Goal: Communication & Community: Ask a question

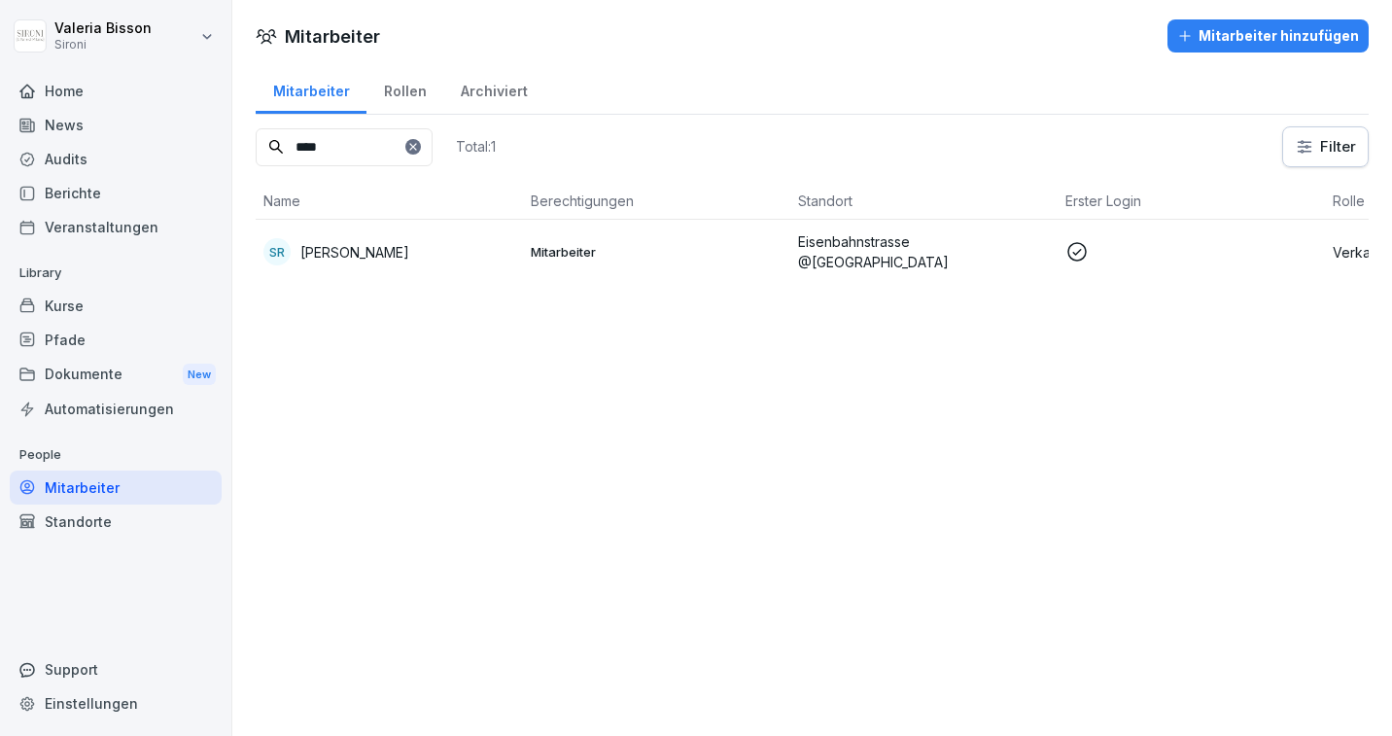
click at [379, 251] on p "[PERSON_NAME]" at bounding box center [354, 252] width 109 height 20
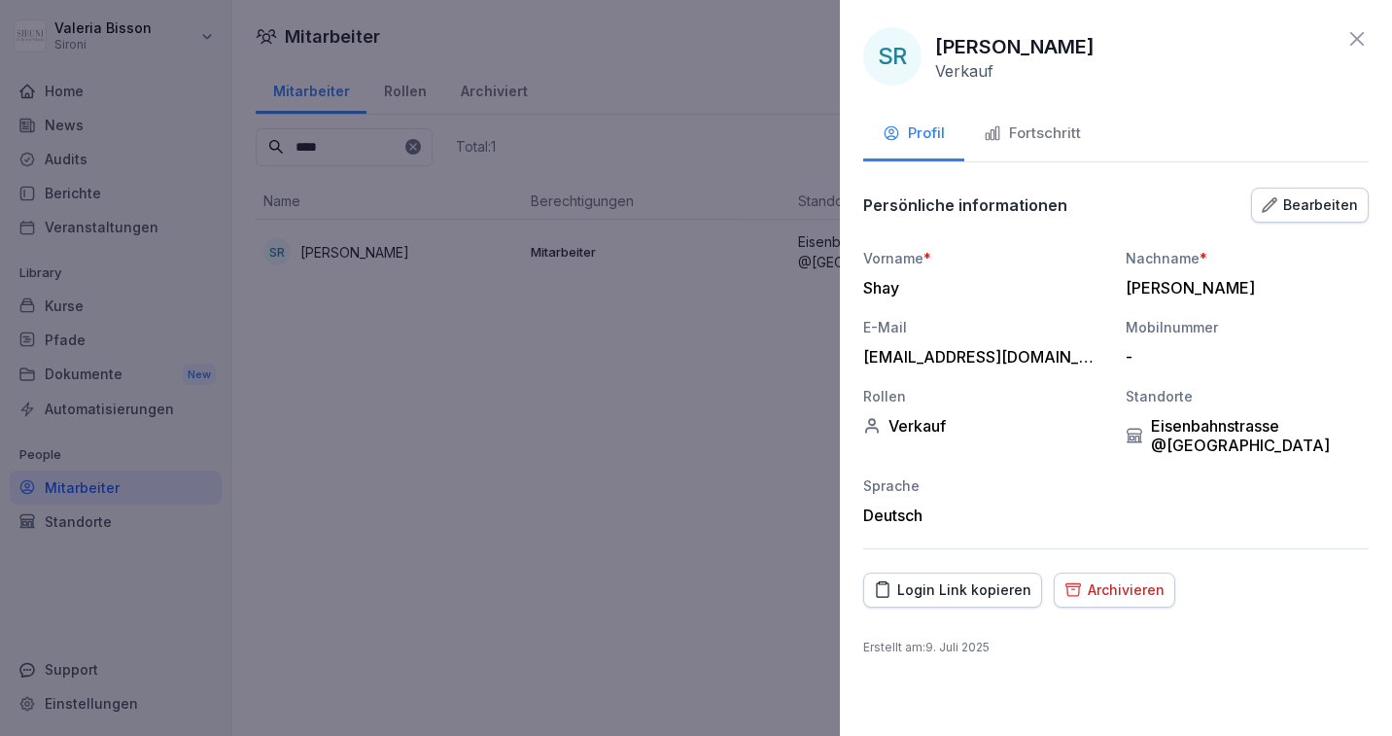
click at [1315, 181] on div "SR [PERSON_NAME] Verkauf Profil Fortschritt Persönliche informationen Bearbeite…" at bounding box center [1116, 368] width 552 height 736
click at [1307, 208] on div "Bearbeiten" at bounding box center [1310, 204] width 96 height 21
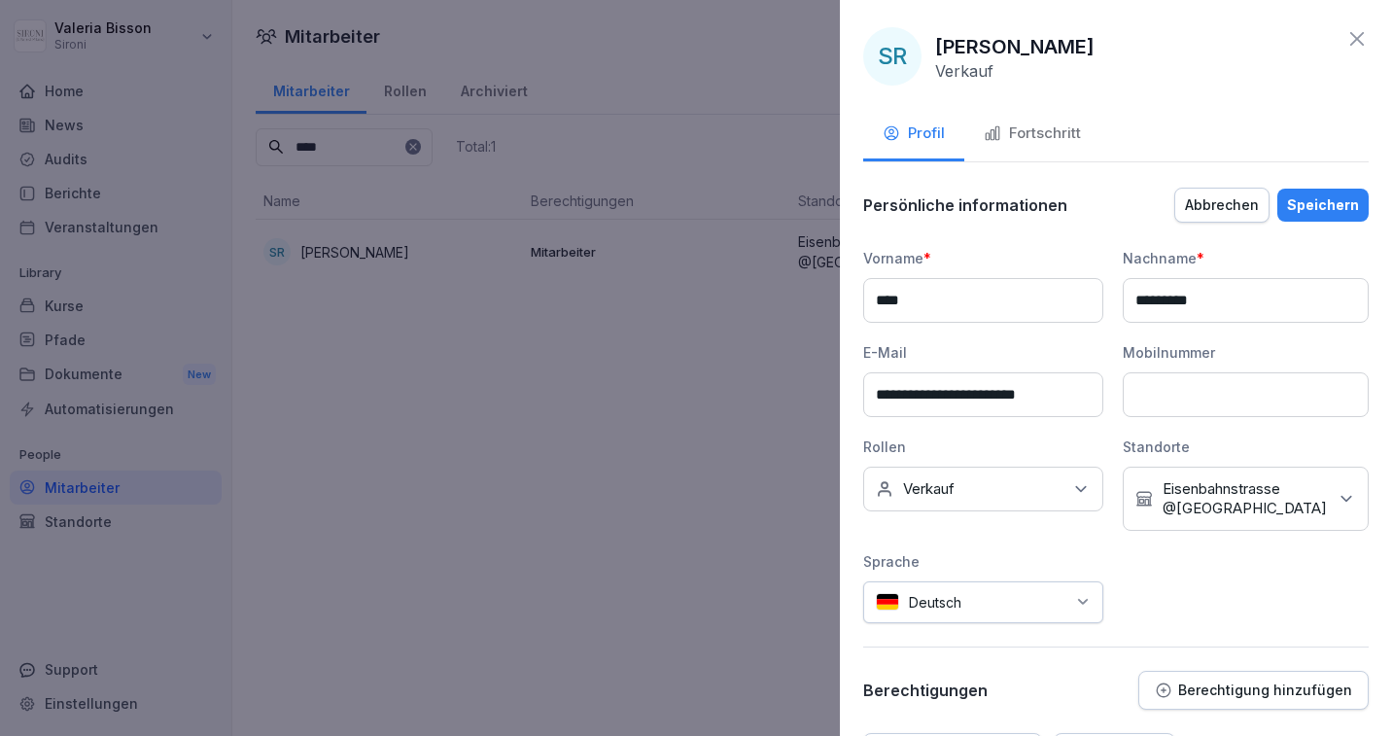
click at [1357, 38] on icon at bounding box center [1357, 39] width 14 height 14
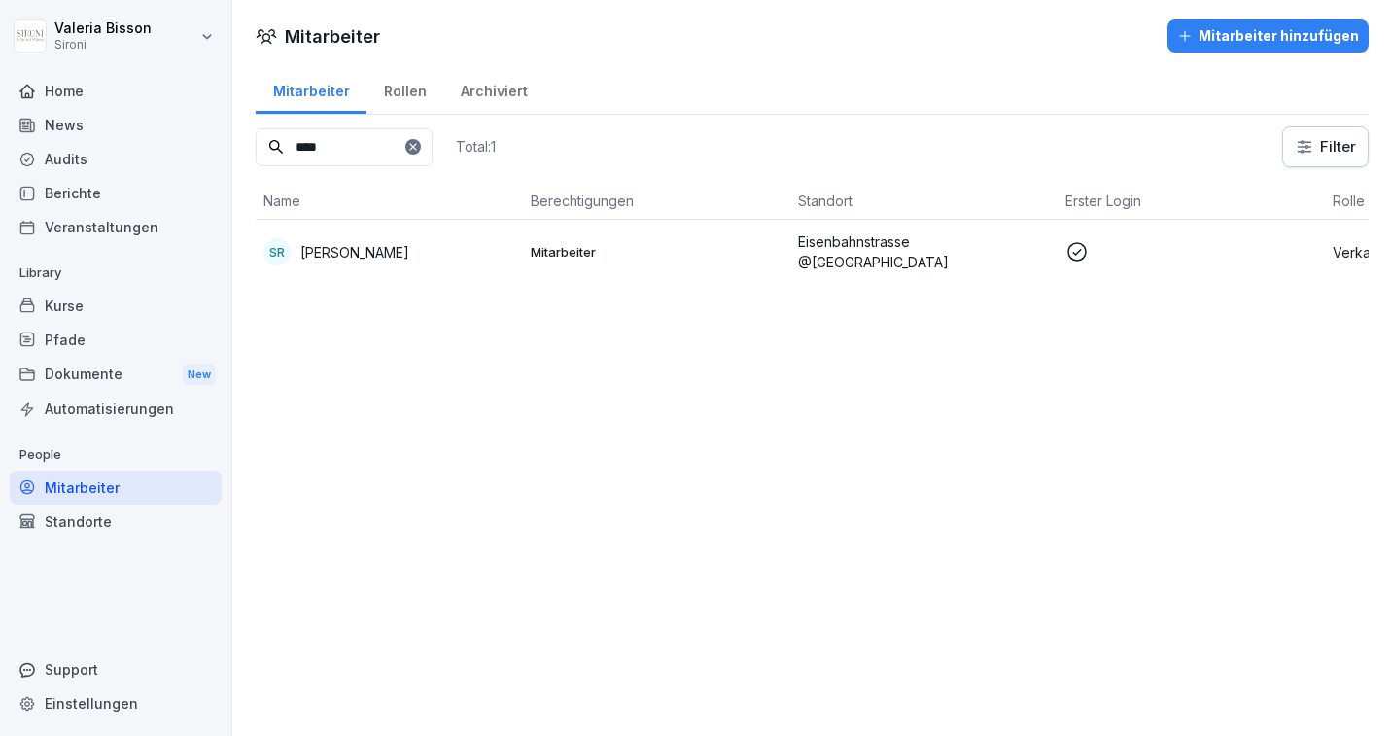
click at [64, 668] on div "Support" at bounding box center [116, 669] width 212 height 34
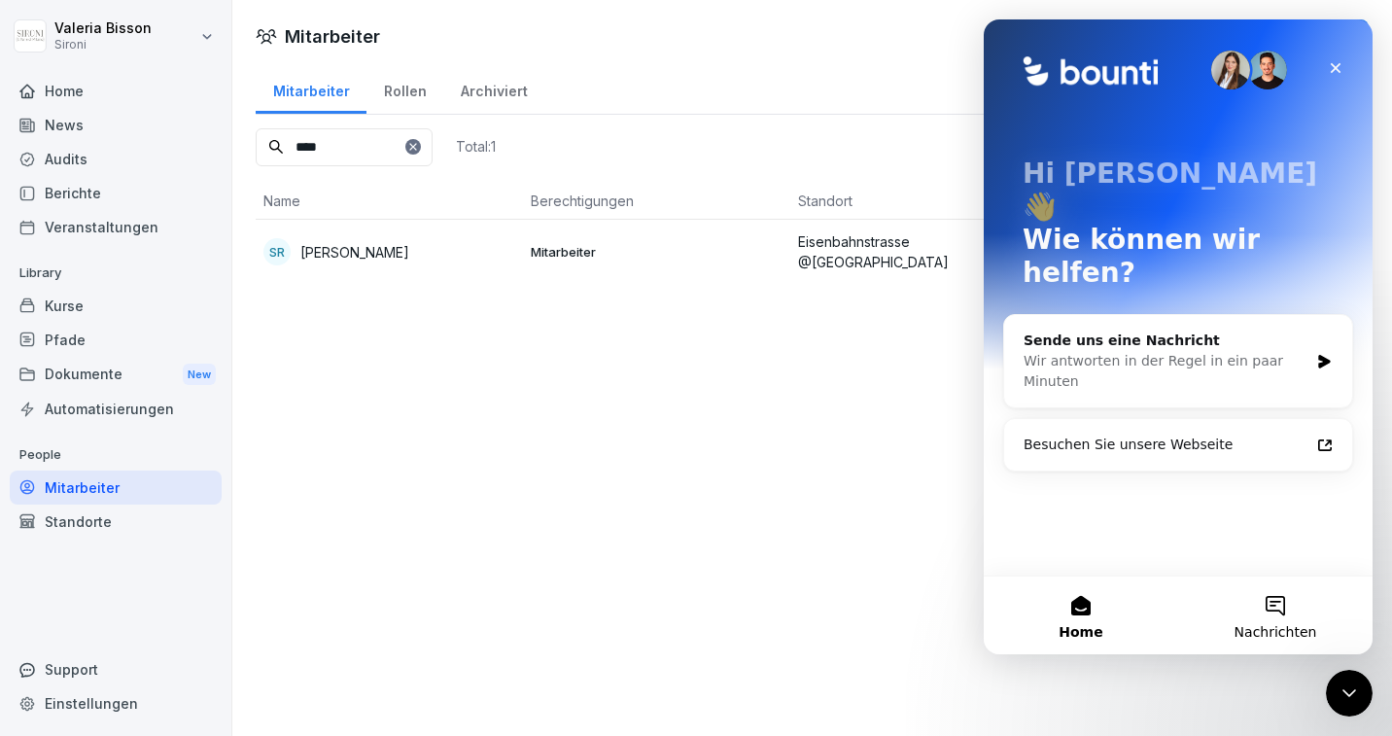
click at [1271, 605] on button "Nachrichten" at bounding box center [1275, 615] width 194 height 78
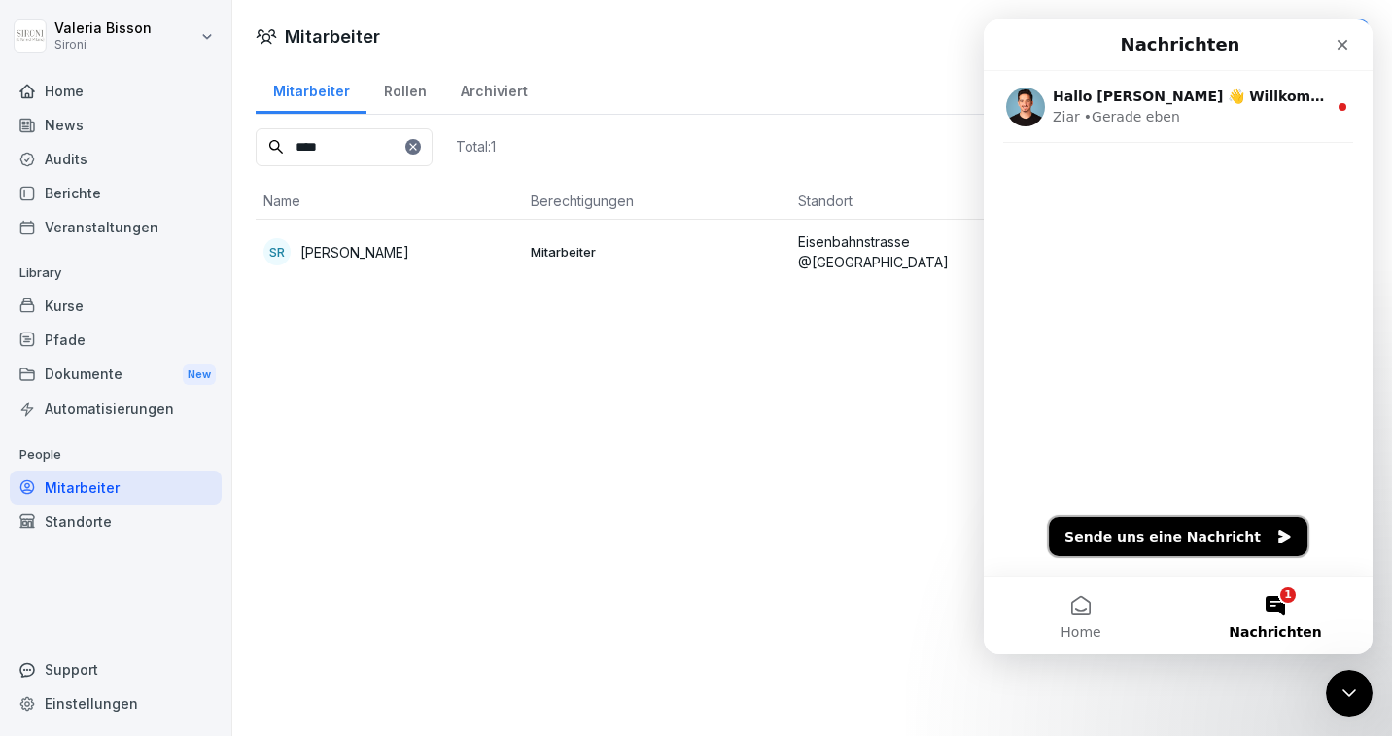
click at [1216, 535] on button "Sende uns eine Nachricht" at bounding box center [1178, 536] width 259 height 39
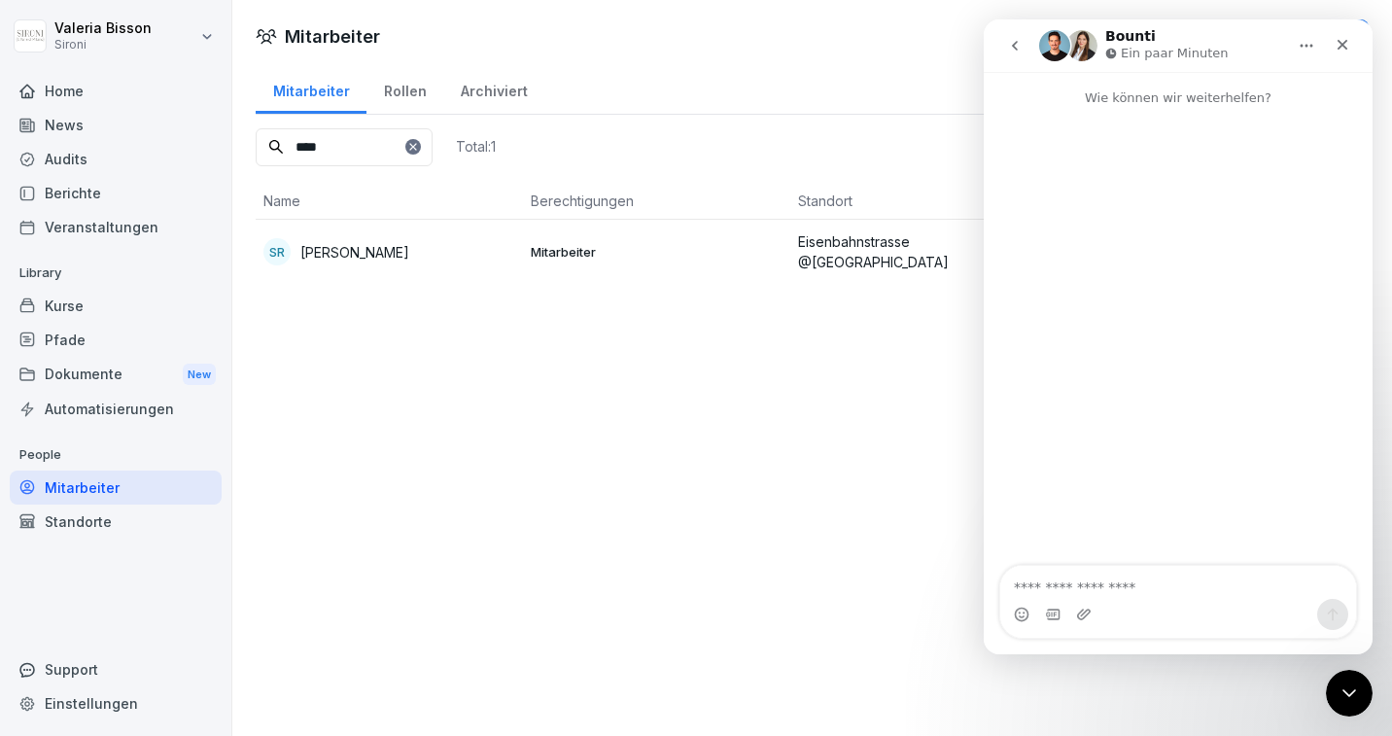
click at [1049, 579] on textarea "Nachricht senden..." at bounding box center [1178, 582] width 356 height 33
type textarea "**********"
